Goal: Obtain resource: Download file/media

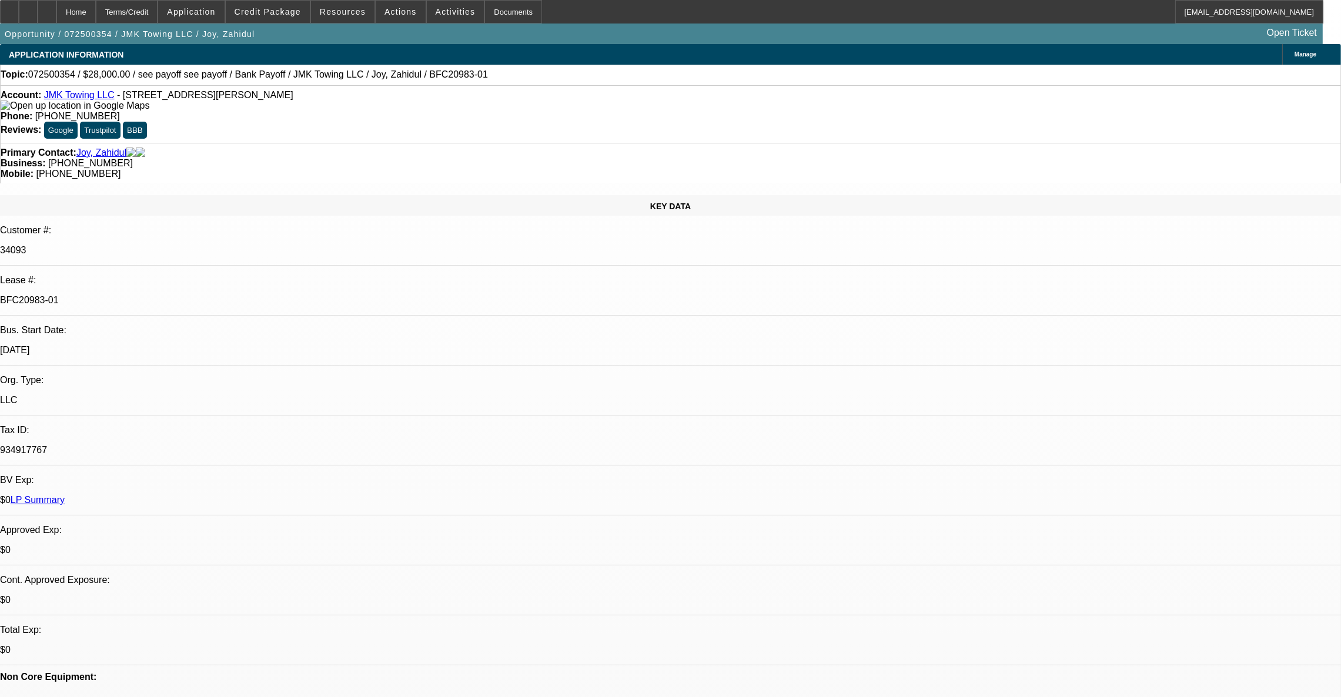
select select "0"
select select "6"
select select "0"
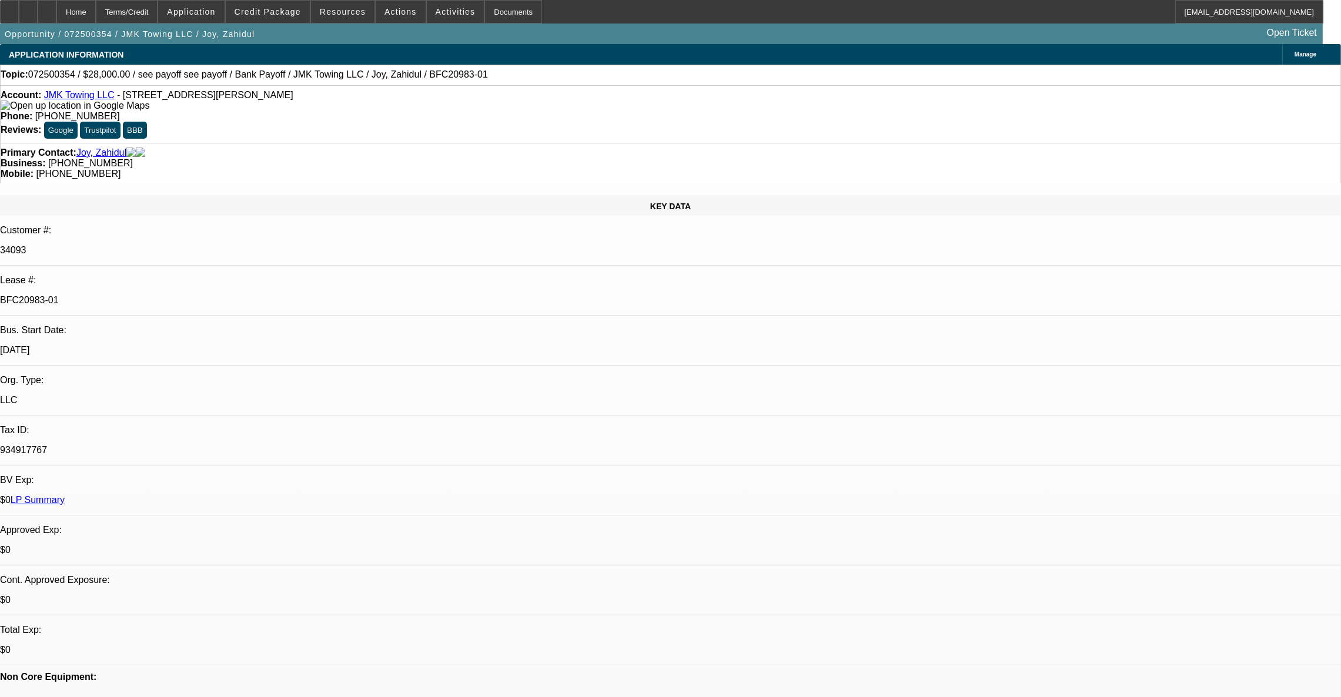
select select "0"
select select "6"
select select "0"
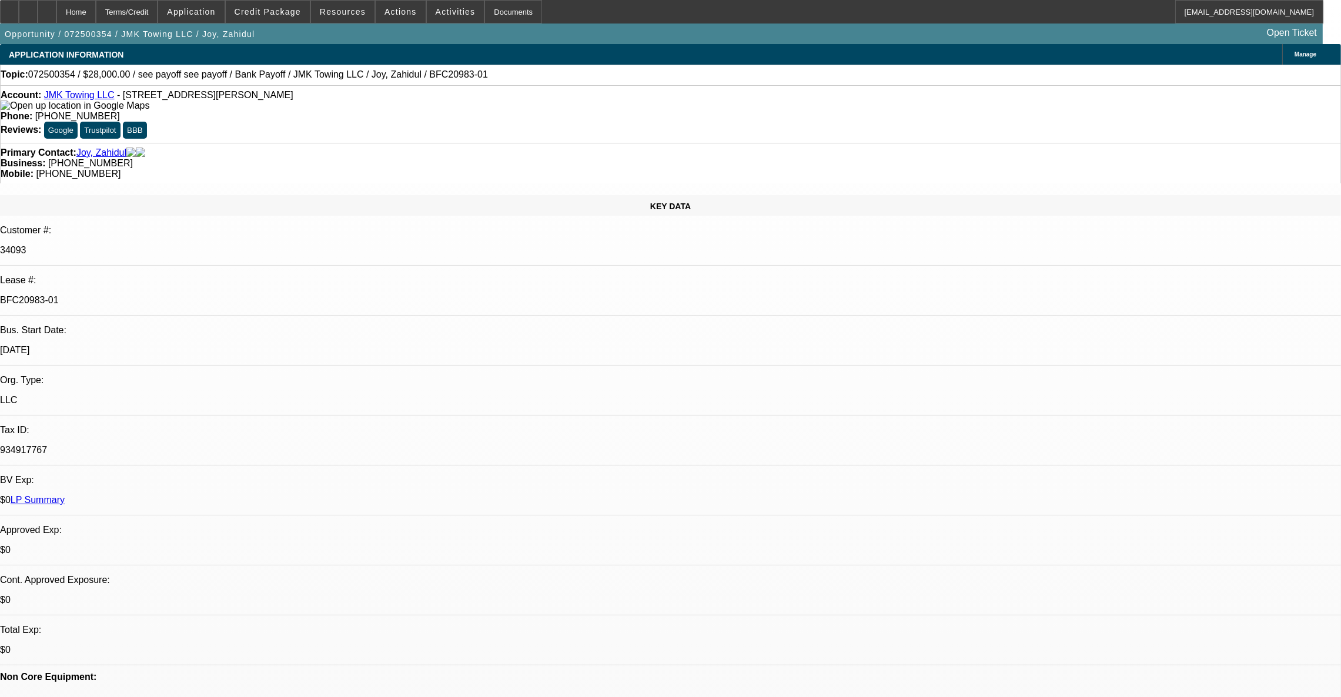
select select "0"
select select "6"
select select "0"
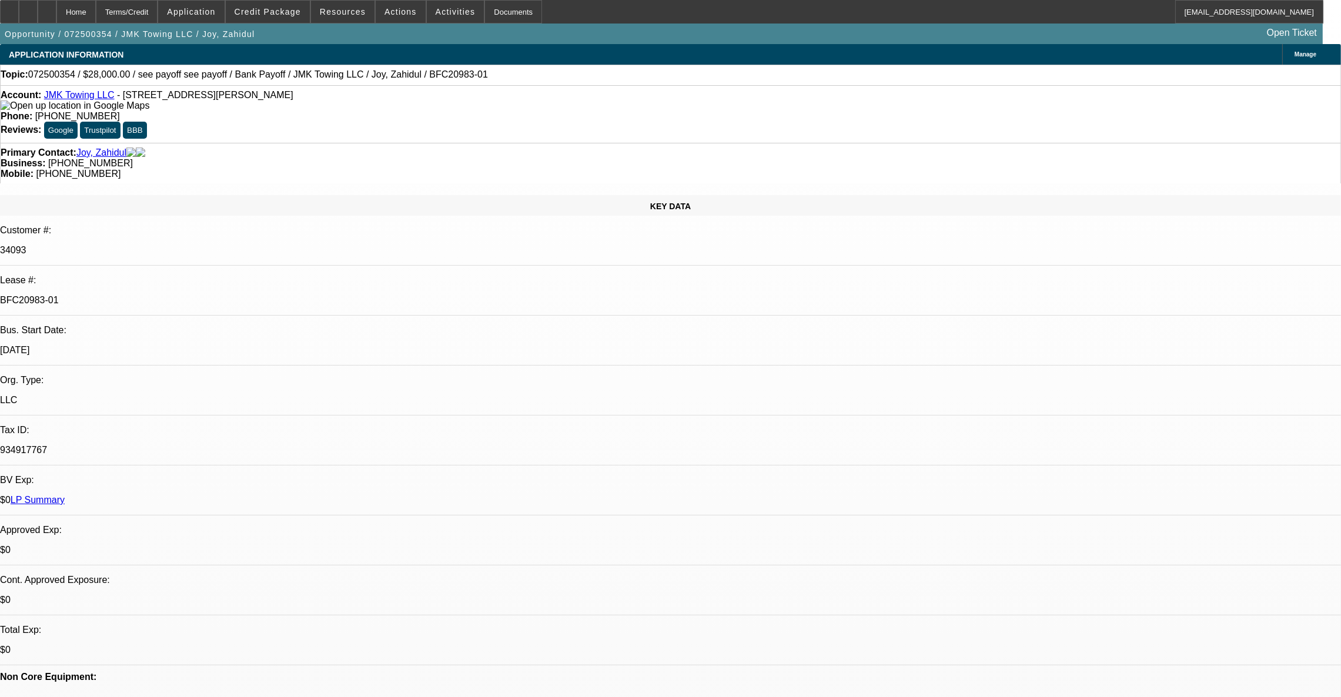
select select "4"
